Goal: Obtain resource: Obtain resource

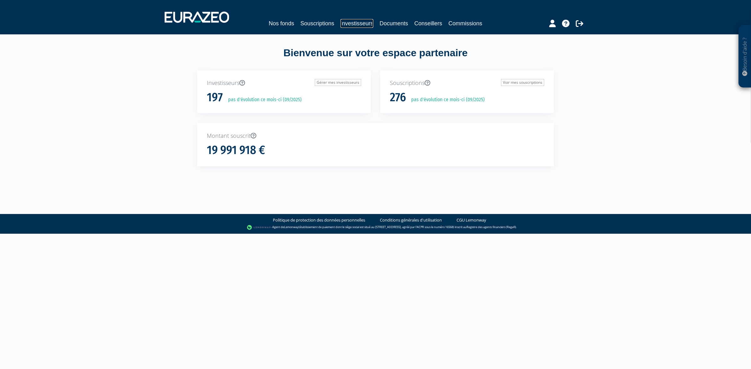
click at [344, 23] on link "Investisseurs" at bounding box center [356, 23] width 33 height 9
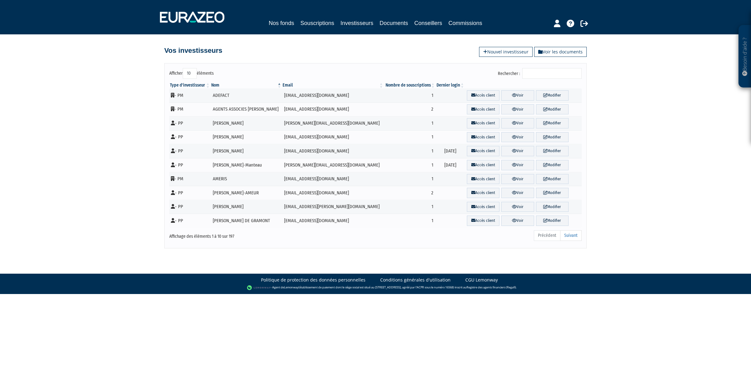
click at [547, 72] on input "Rechercher :" at bounding box center [551, 73] width 59 height 11
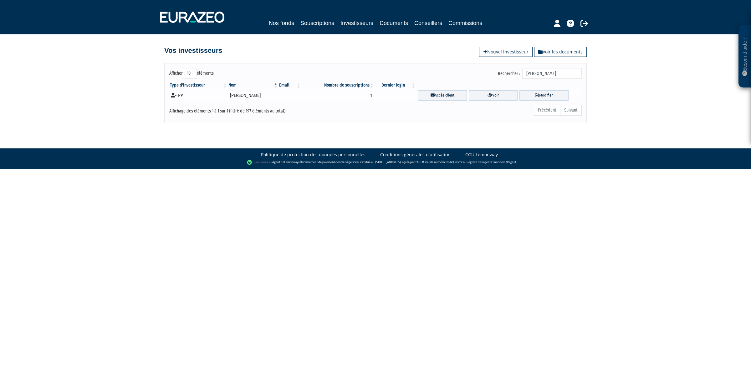
type input "lambert"
click at [233, 93] on td "XAVIER LAMBERT" at bounding box center [253, 96] width 51 height 14
click at [186, 96] on td "- PP" at bounding box center [198, 96] width 58 height 14
click at [250, 96] on td "XAVIER LAMBERT" at bounding box center [253, 96] width 51 height 14
click at [435, 97] on link "Accès client" at bounding box center [442, 95] width 49 height 10
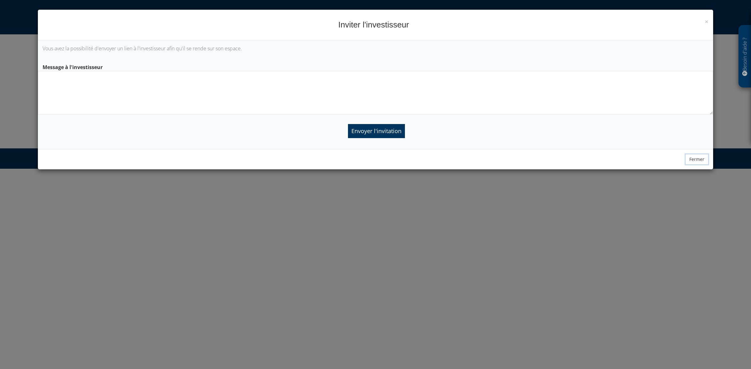
click at [698, 164] on button "Fermer" at bounding box center [696, 159] width 23 height 11
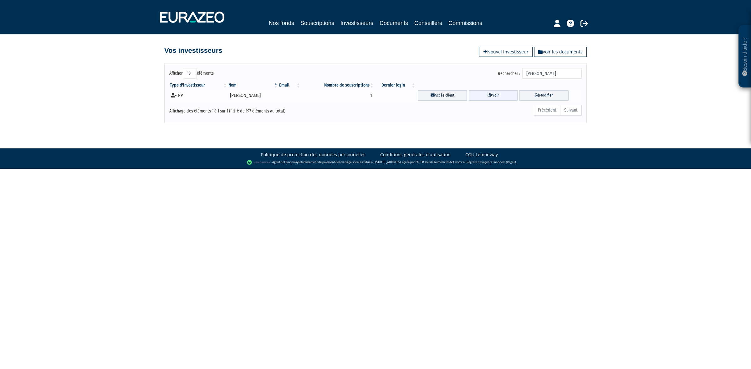
click at [502, 100] on link "Voir" at bounding box center [493, 95] width 49 height 10
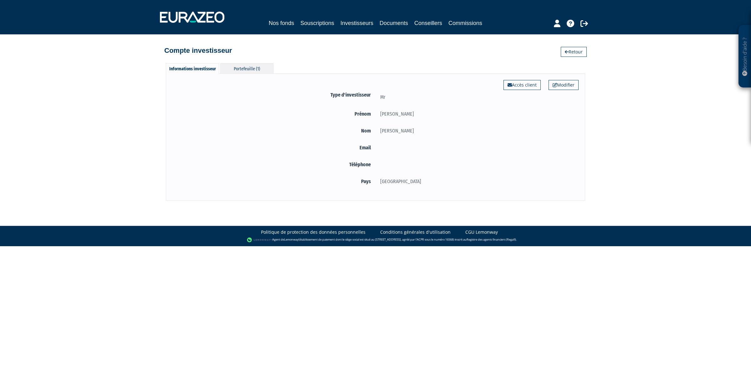
click at [257, 72] on div "Portefeuille (1)" at bounding box center [246, 68] width 53 height 10
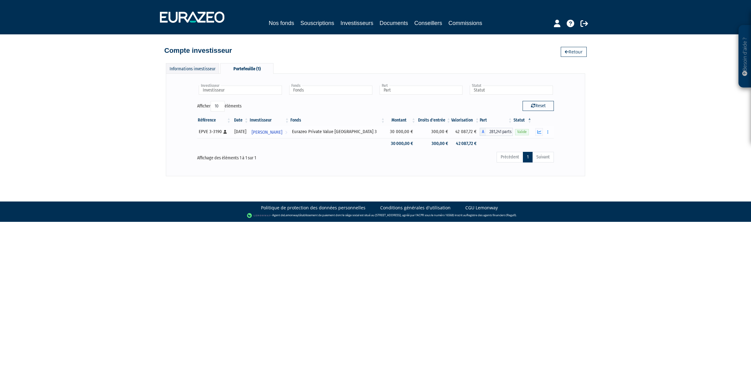
click at [349, 134] on div "Eurazeo Private Value Europe 3" at bounding box center [337, 132] width 91 height 7
click at [545, 132] on button "button" at bounding box center [548, 132] width 8 height 8
click at [540, 135] on button "button" at bounding box center [539, 132] width 8 height 8
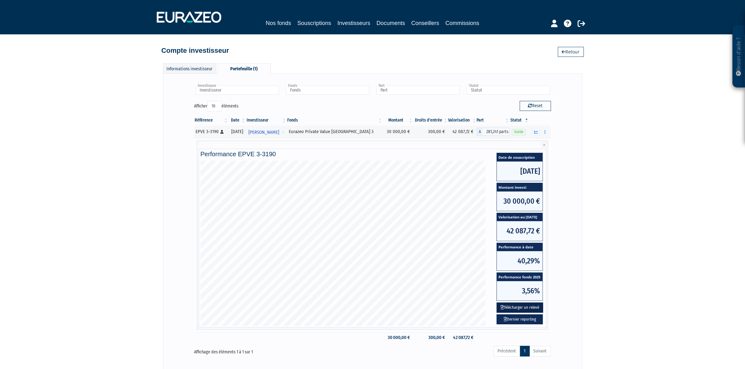
click at [530, 305] on button "Télécharger un relevé" at bounding box center [519, 308] width 47 height 10
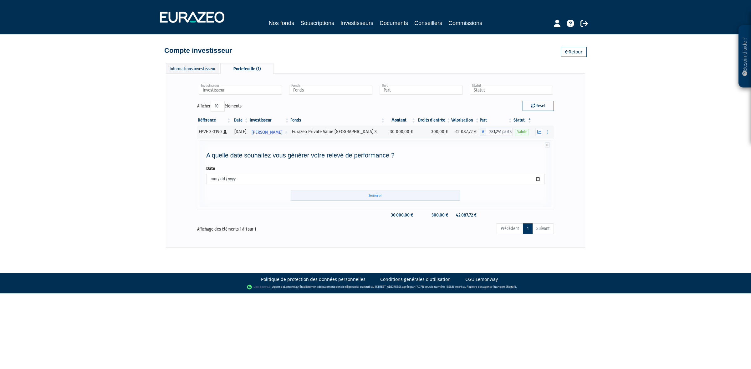
click at [302, 195] on input "Générer" at bounding box center [375, 196] width 169 height 10
click at [312, 27] on link "Souscriptions" at bounding box center [317, 23] width 34 height 9
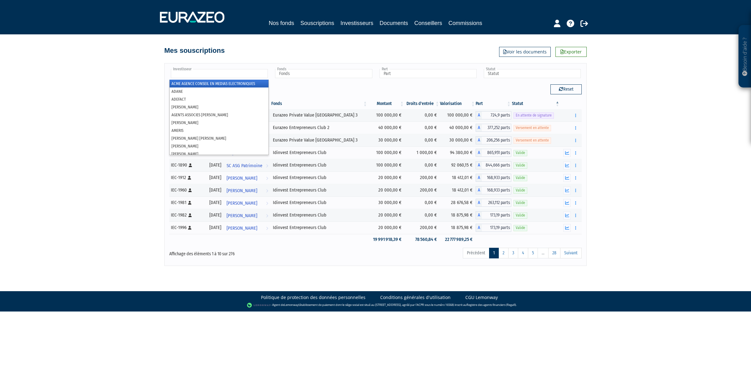
click at [232, 75] on input "text" at bounding box center [219, 73] width 97 height 9
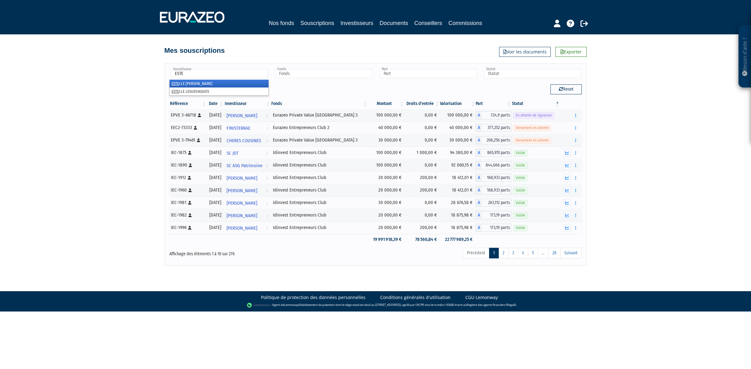
type input "ESTE"
click at [191, 82] on li "ESTE LLE [PERSON_NAME]" at bounding box center [219, 84] width 99 height 8
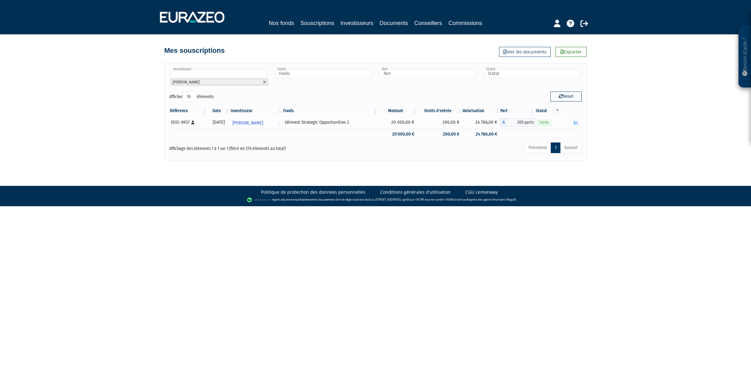
drag, startPoint x: 296, startPoint y: 124, endPoint x: 363, endPoint y: 125, distance: 67.3
click at [363, 125] on td "Idinvest Strategic Opportunities 2" at bounding box center [329, 122] width 95 height 13
copy div "Idinvest Strategic Opportunities 2"
click at [573, 127] on button "button" at bounding box center [576, 123] width 8 height 8
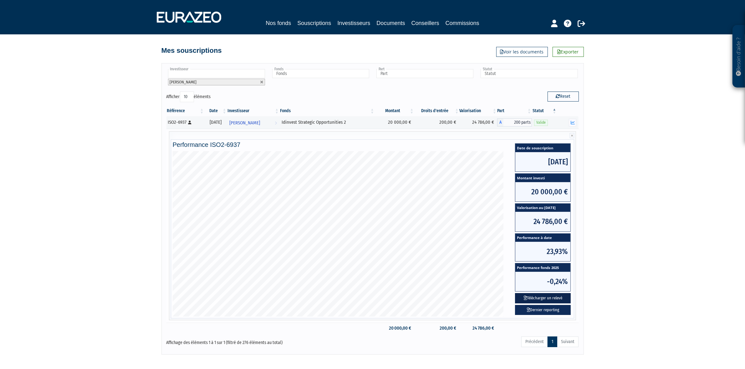
click at [526, 296] on button "Télécharger un relevé" at bounding box center [543, 298] width 56 height 10
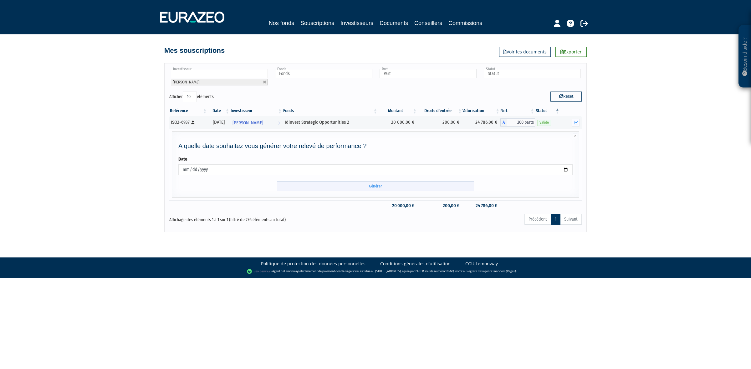
click at [367, 186] on input "Générer" at bounding box center [375, 186] width 197 height 10
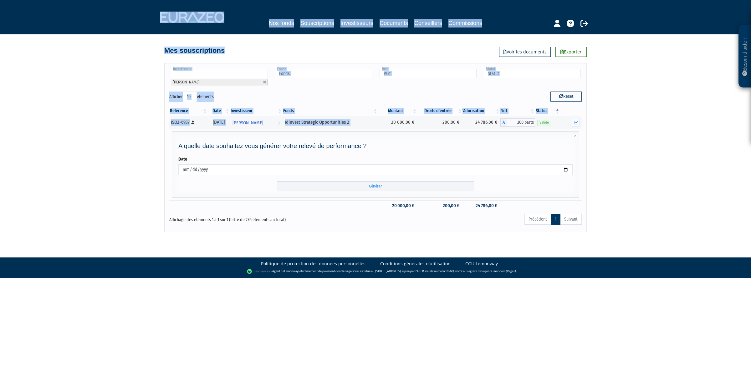
drag, startPoint x: 620, startPoint y: 176, endPoint x: 623, endPoint y: 165, distance: 11.7
click at [620, 176] on div "Besoin d'aide ? × J'ai besoin d'aide Si vous avez une question à propos du fonc…" at bounding box center [375, 116] width 751 height 232
